Goal: Task Accomplishment & Management: Manage account settings

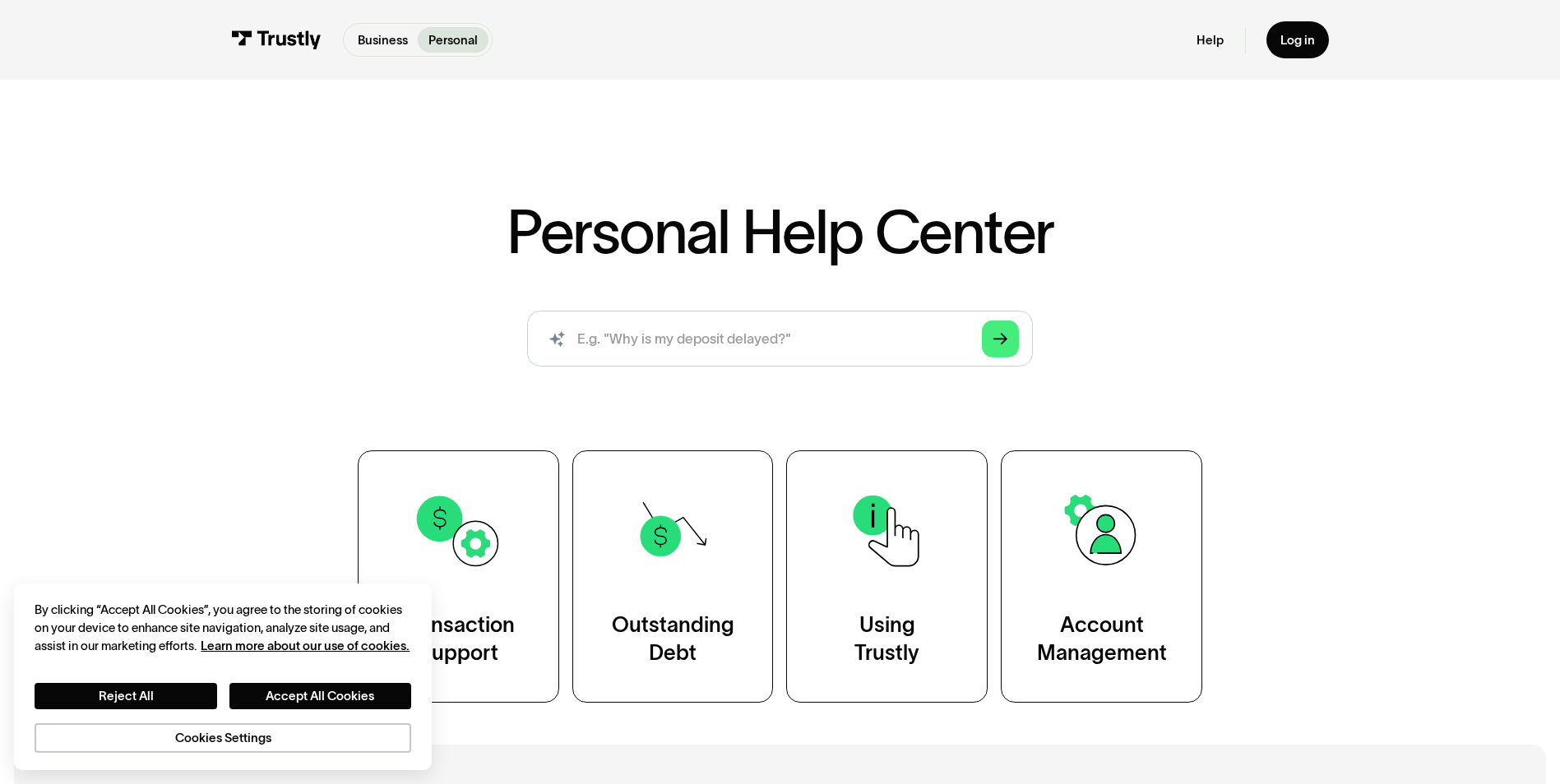
click at [228, 180] on div "Personal Help Center AI-powered search ( 1 / 4 ) Type your question and our sma…" at bounding box center [780, 396] width 1560 height 614
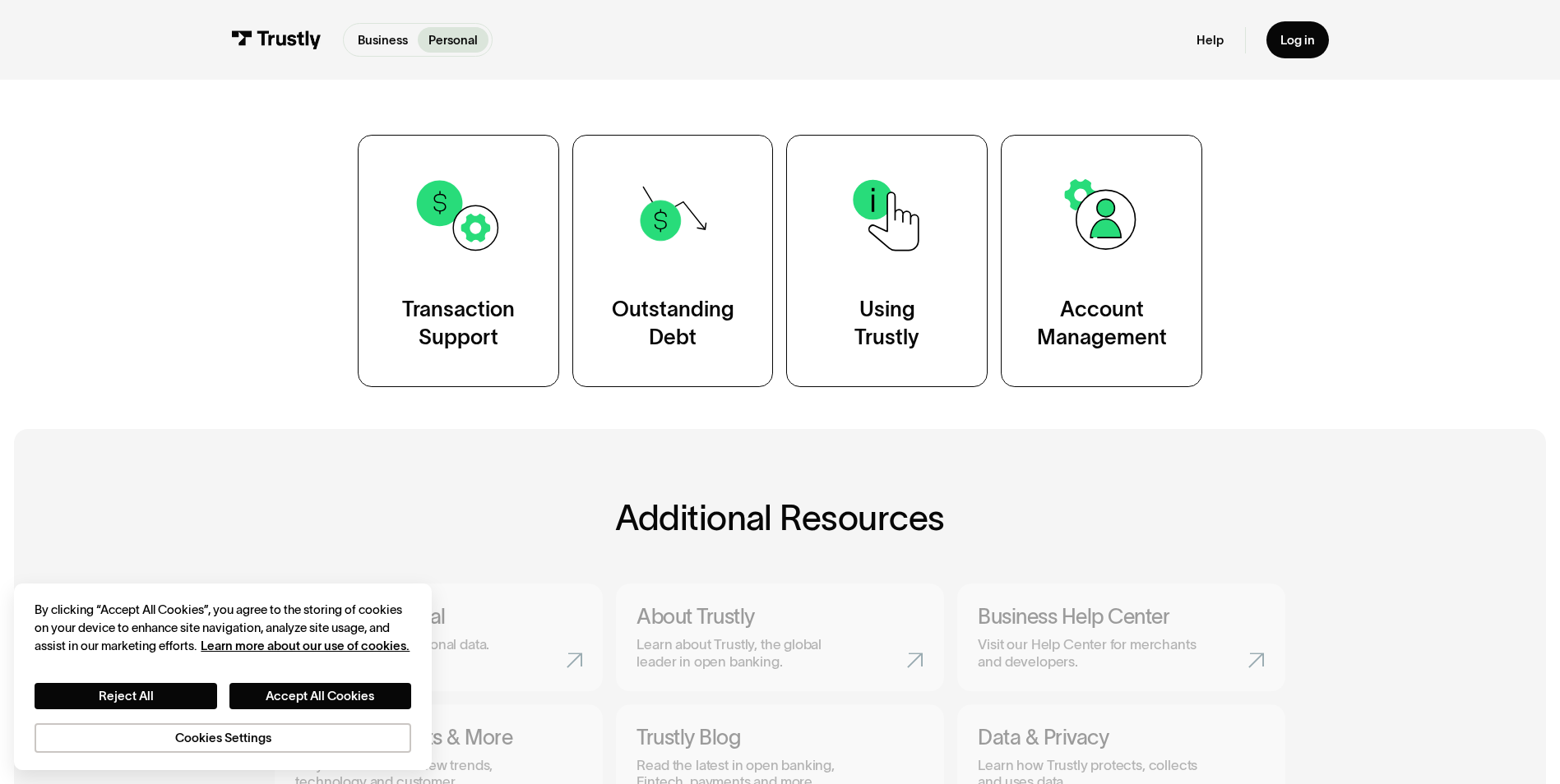
scroll to position [328, 0]
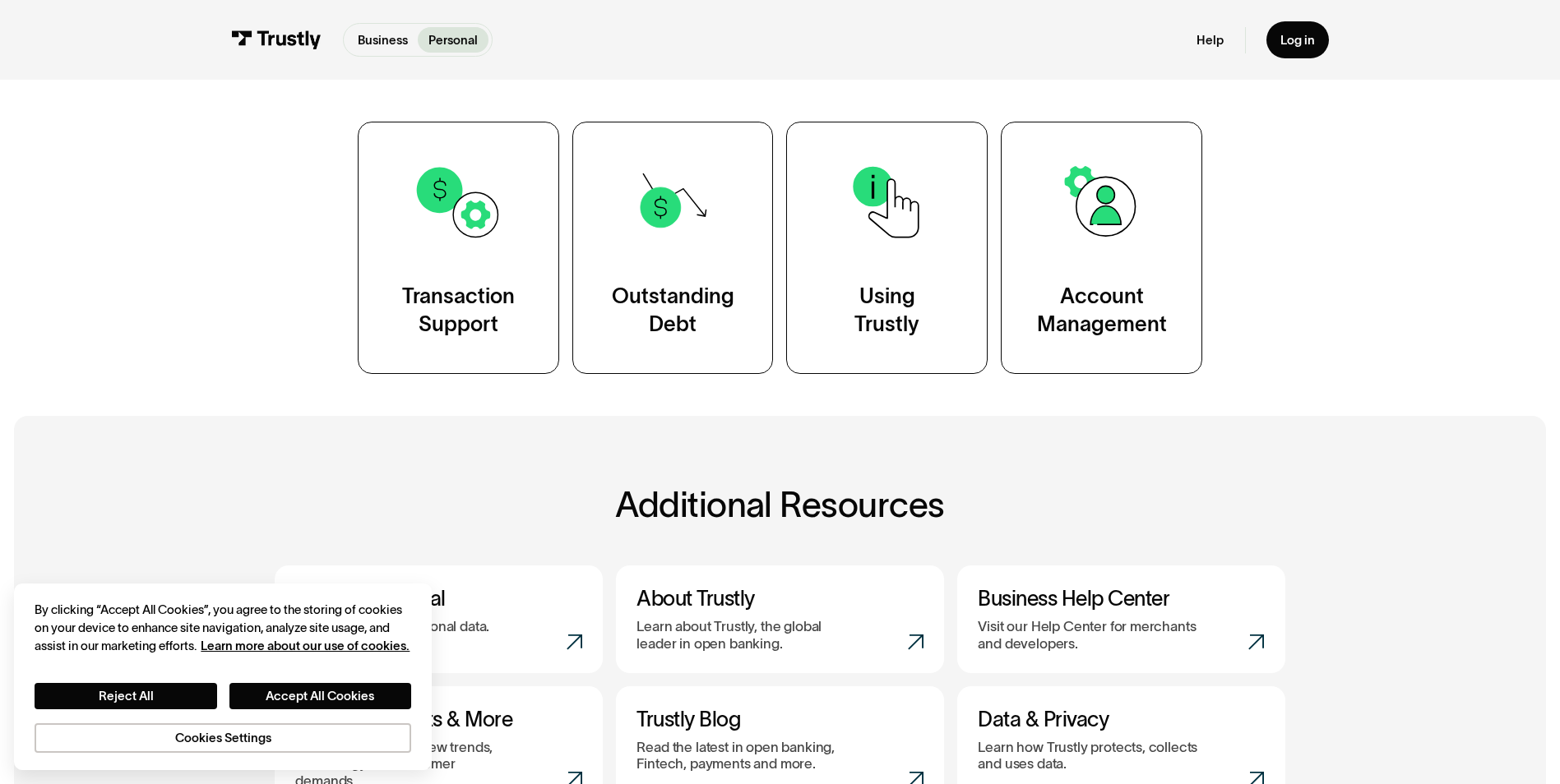
click at [199, 344] on div "Personal Help Center AI-powered search ( 1 / 4 ) Type your question and our sma…" at bounding box center [780, 67] width 1560 height 614
click at [1321, 338] on div "Personal Help Center AI-powered search ( 1 / 4 ) Type your question and our sma…" at bounding box center [780, 67] width 1560 height 614
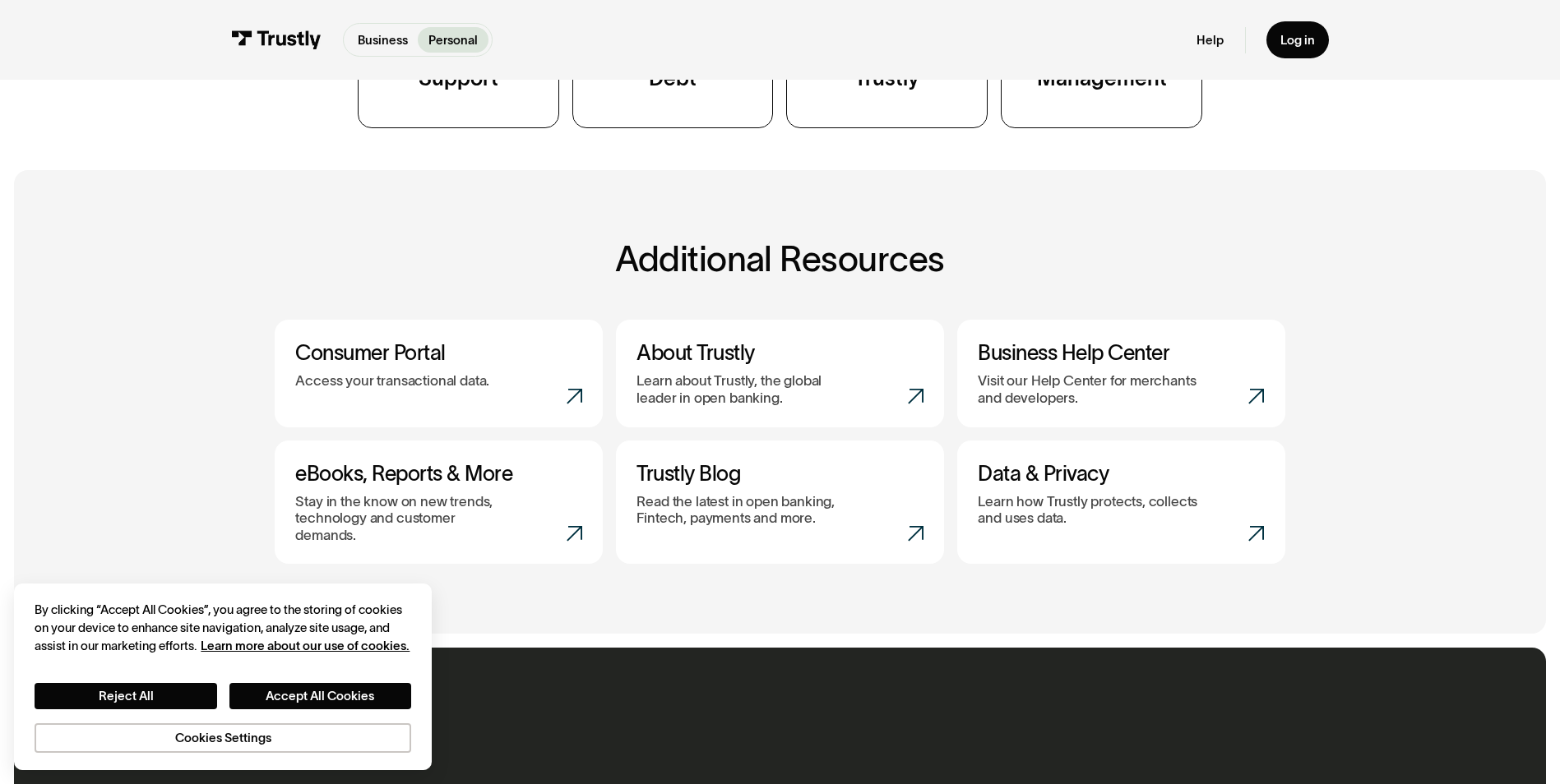
scroll to position [575, 0]
click at [238, 745] on button "Cookies Settings" at bounding box center [223, 738] width 377 height 30
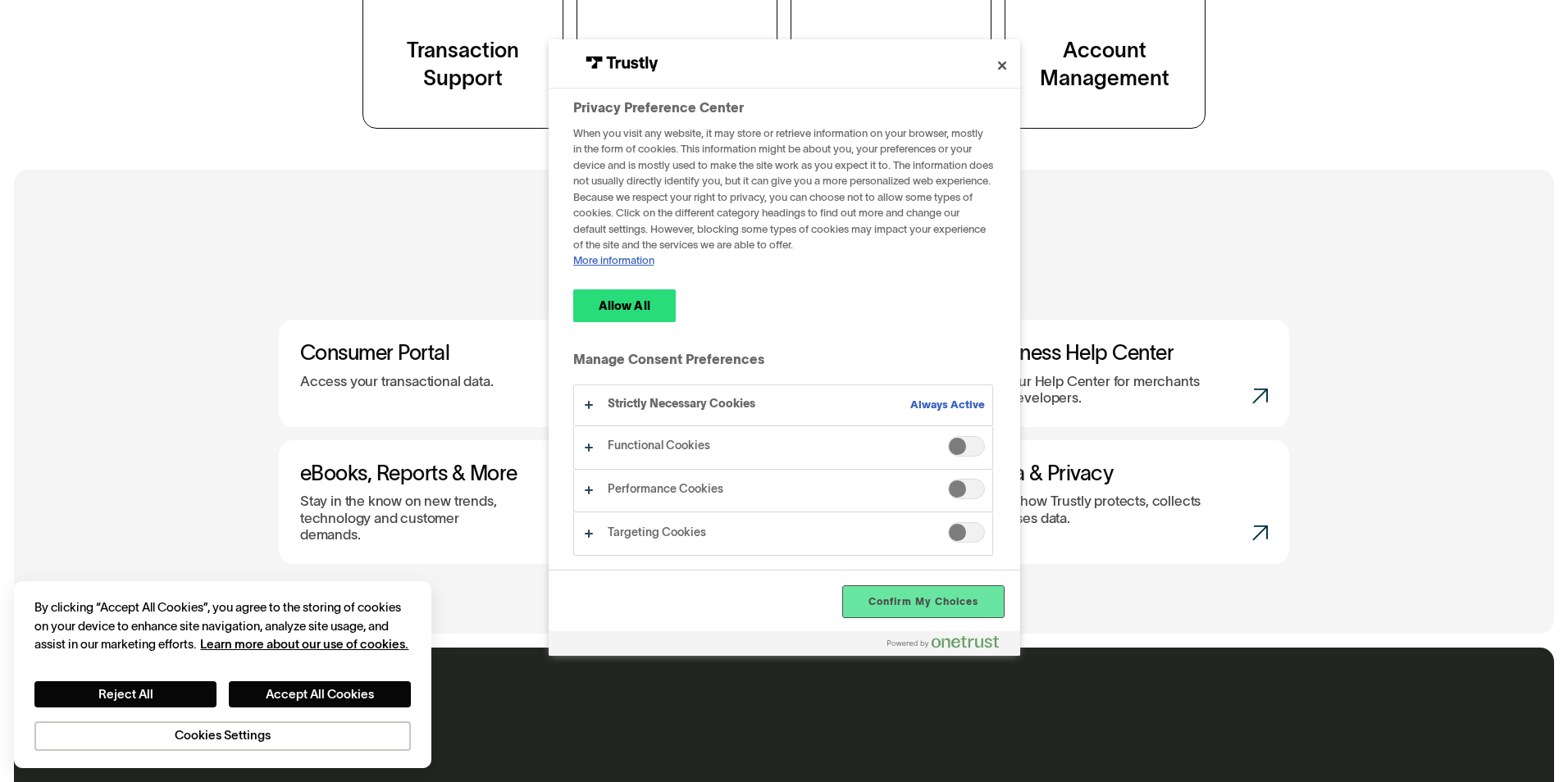
click at [894, 597] on button "Confirm My Choices" at bounding box center [922, 601] width 159 height 31
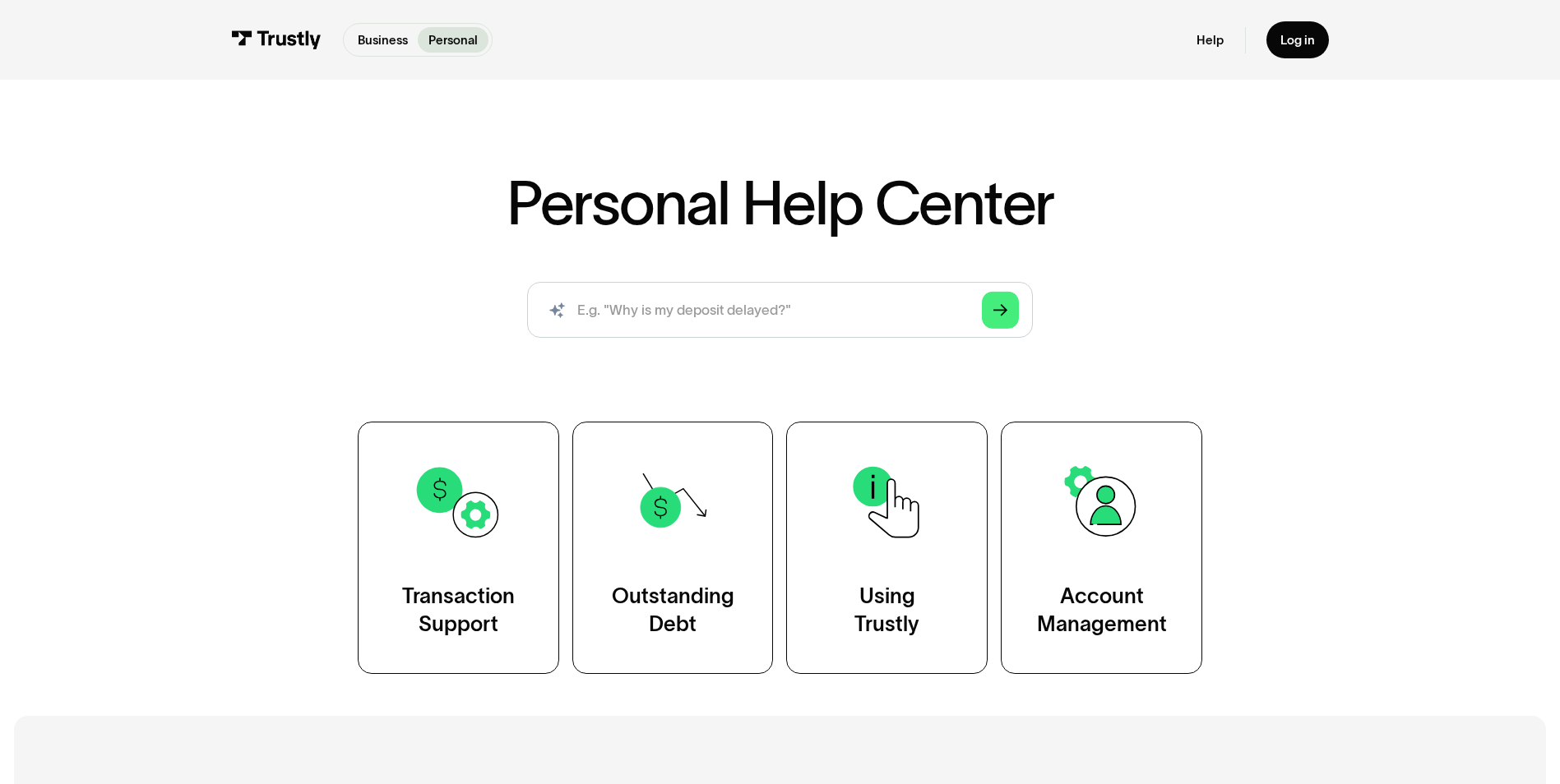
scroll to position [0, 0]
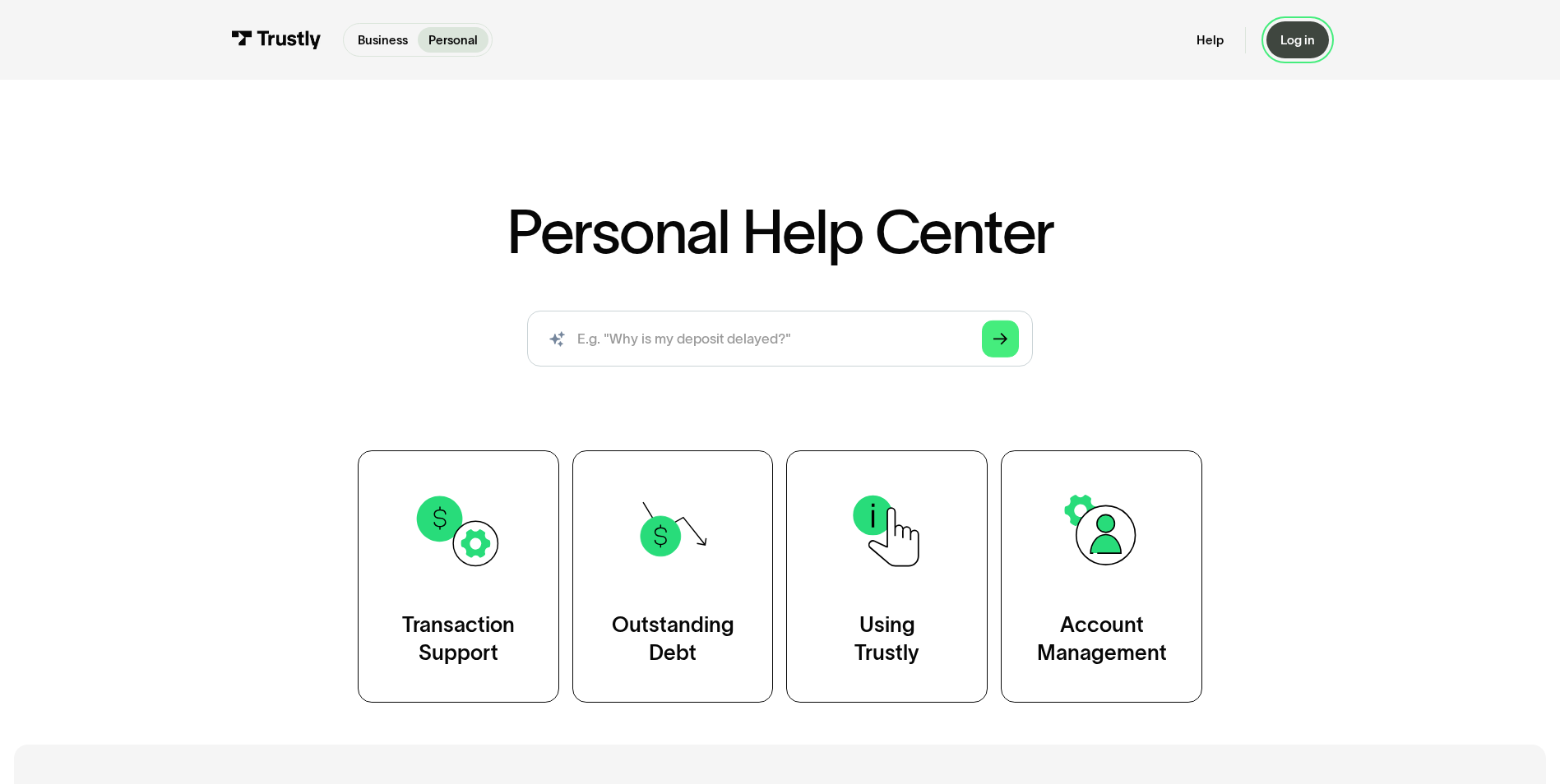
click at [1304, 39] on div "Log in" at bounding box center [1298, 39] width 35 height 15
click at [1290, 39] on div "Log in" at bounding box center [1298, 39] width 35 height 15
click at [442, 259] on div "Personal Help Center AI-powered search ( 1 / 4 ) Type your question and our sma…" at bounding box center [780, 452] width 1011 height 502
